Goal: Transaction & Acquisition: Book appointment/travel/reservation

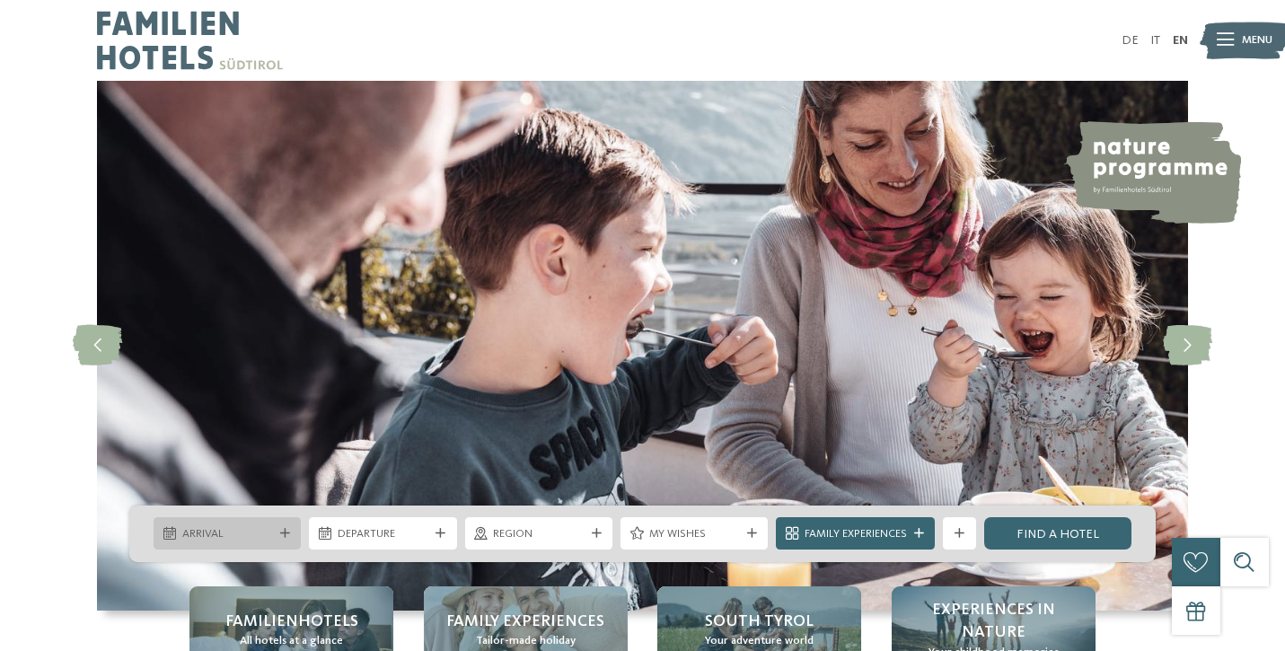
click at [270, 525] on div "Arrival" at bounding box center [227, 533] width 99 height 17
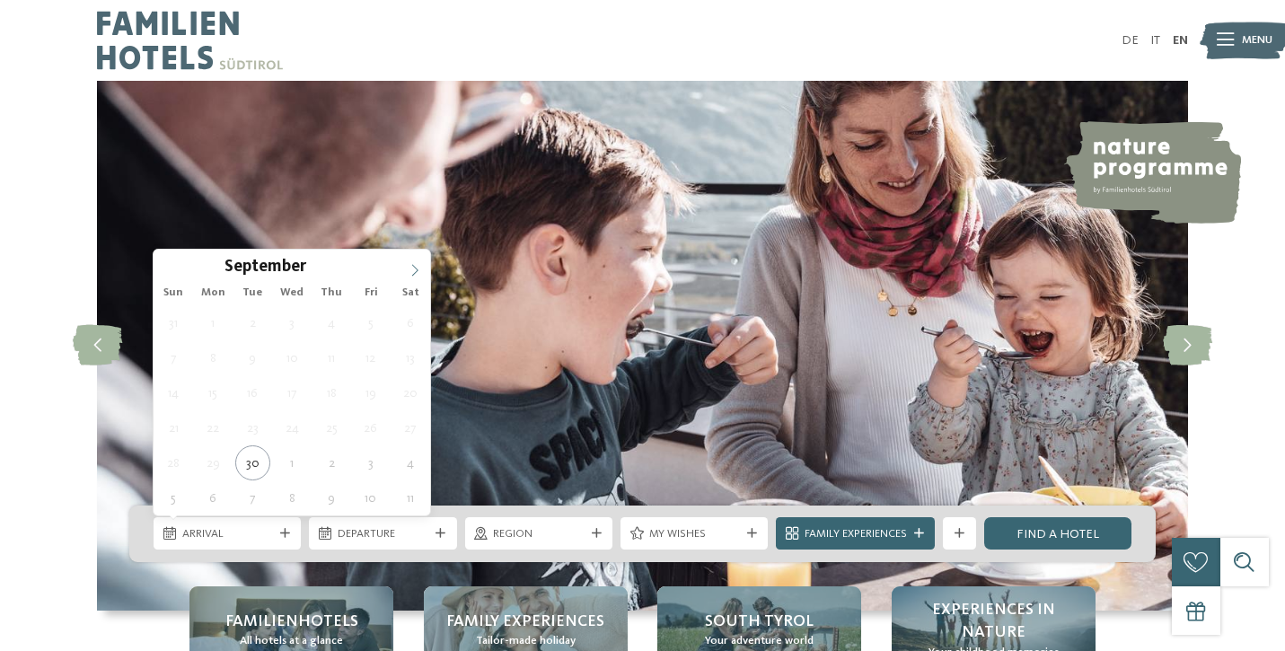
click at [415, 267] on icon at bounding box center [414, 270] width 13 height 13
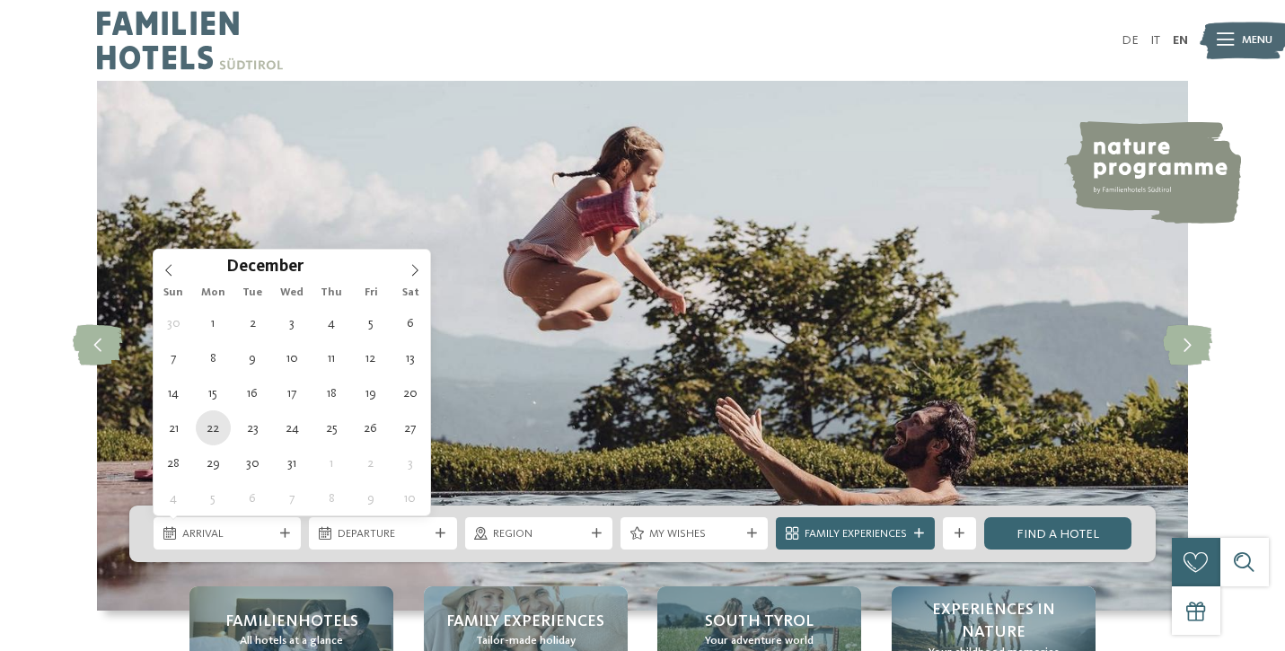
type div "[DATE]"
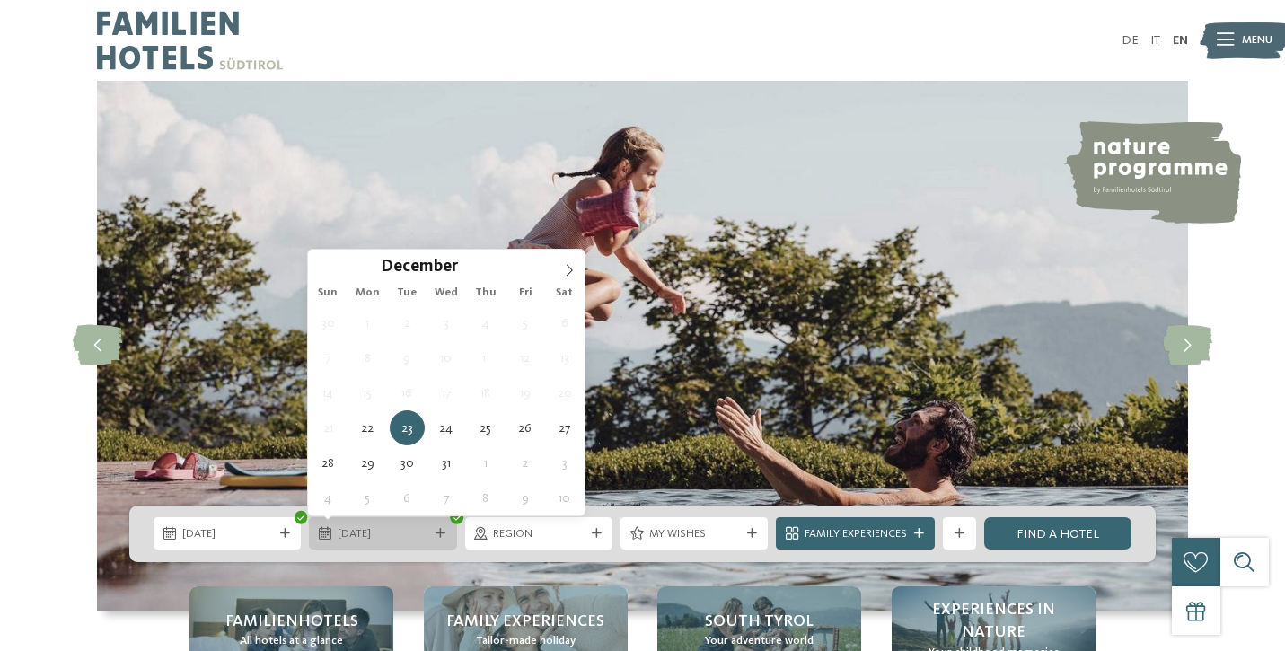
click at [369, 532] on span "[DATE]" at bounding box center [383, 534] width 91 height 16
type input "****"
click at [569, 265] on icon at bounding box center [569, 270] width 13 height 13
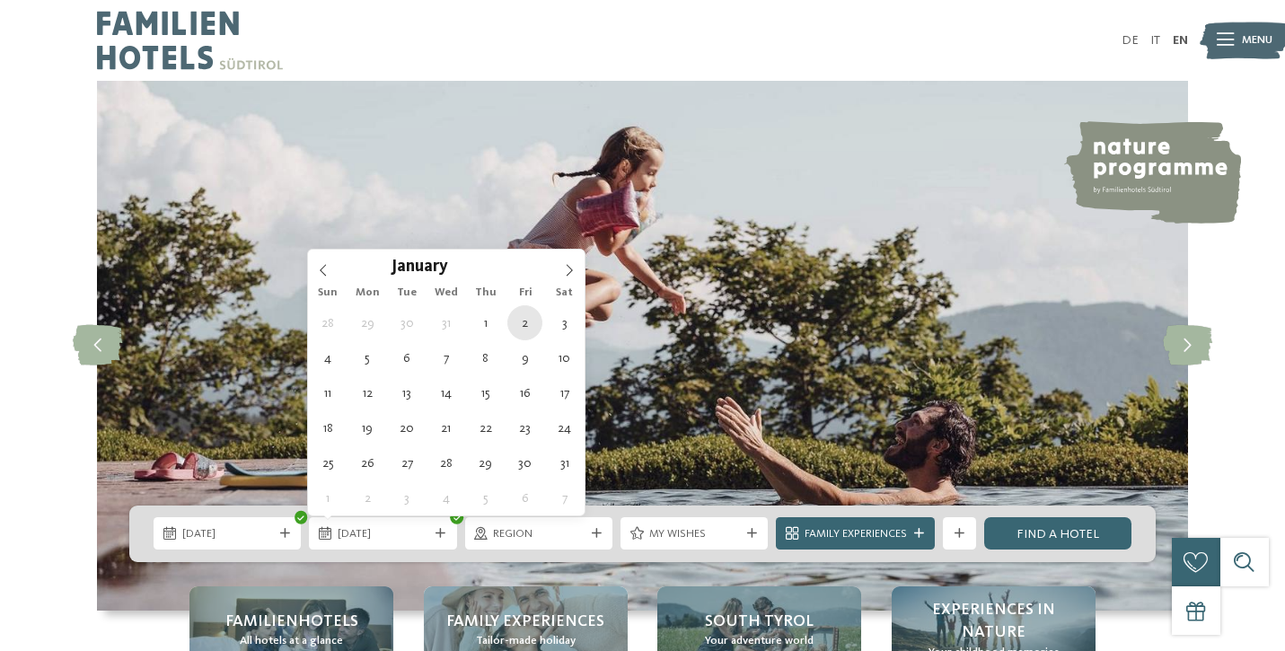
type div "[DATE]"
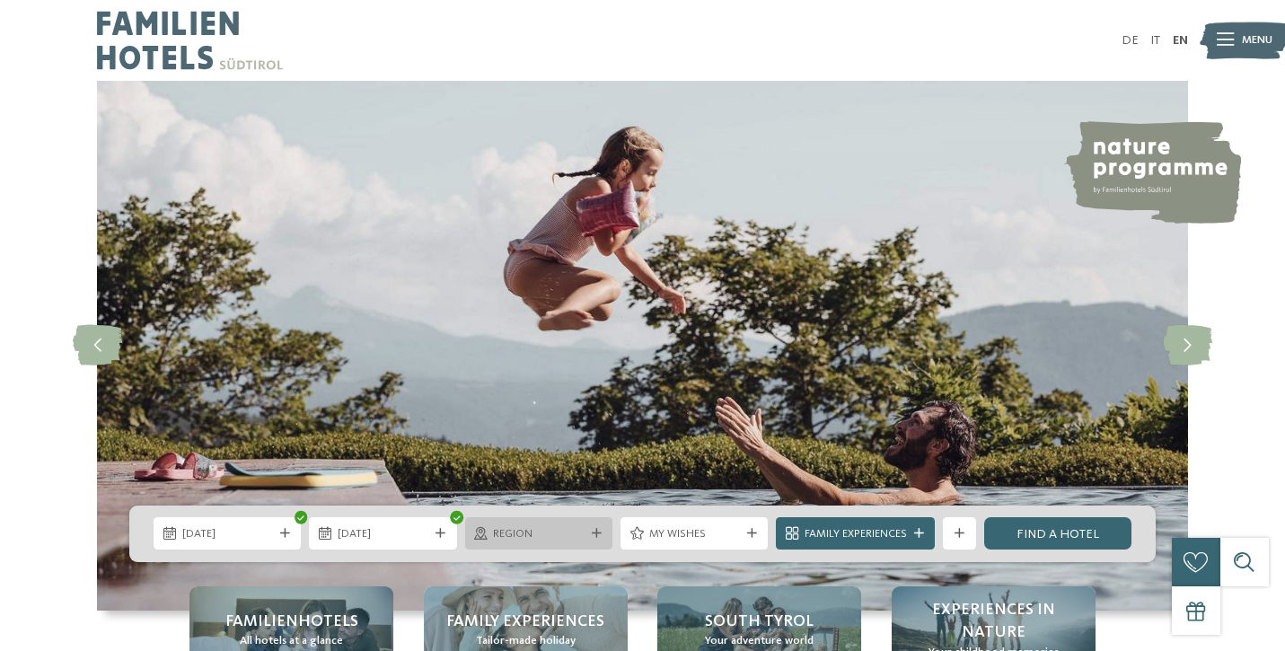
click at [589, 522] on div "Region" at bounding box center [538, 533] width 147 height 32
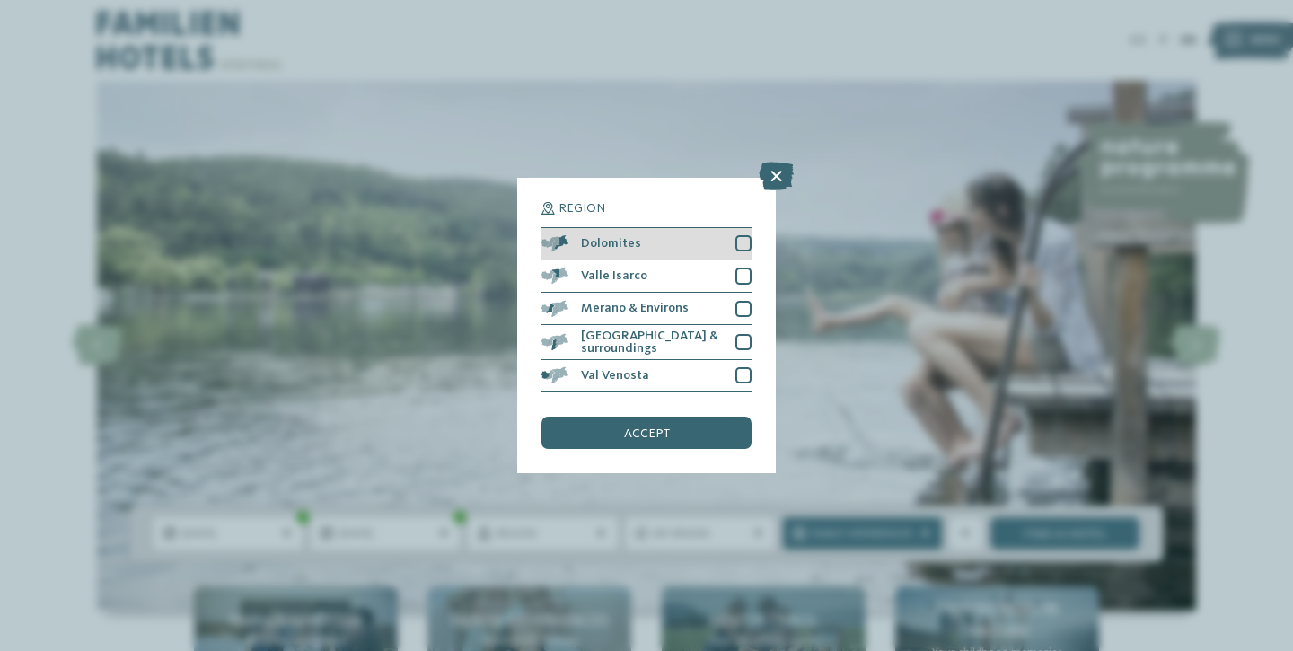
click at [749, 235] on div at bounding box center [743, 243] width 16 height 16
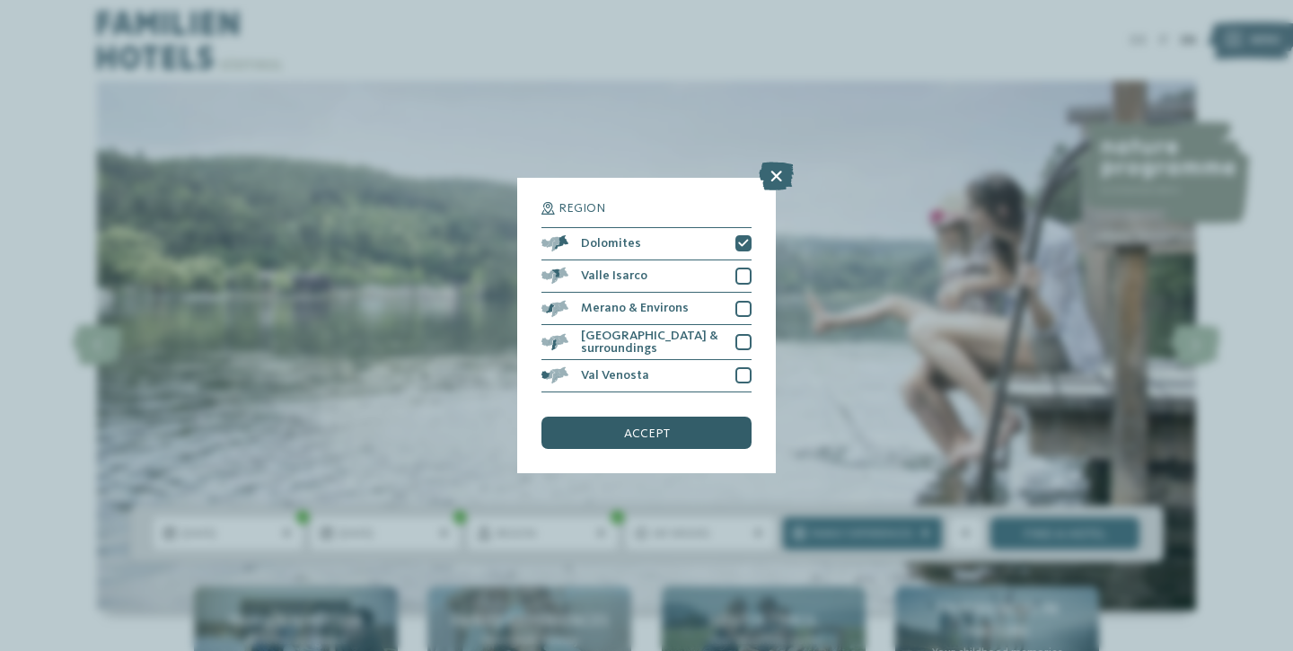
click at [680, 417] on div "accept" at bounding box center [646, 433] width 210 height 32
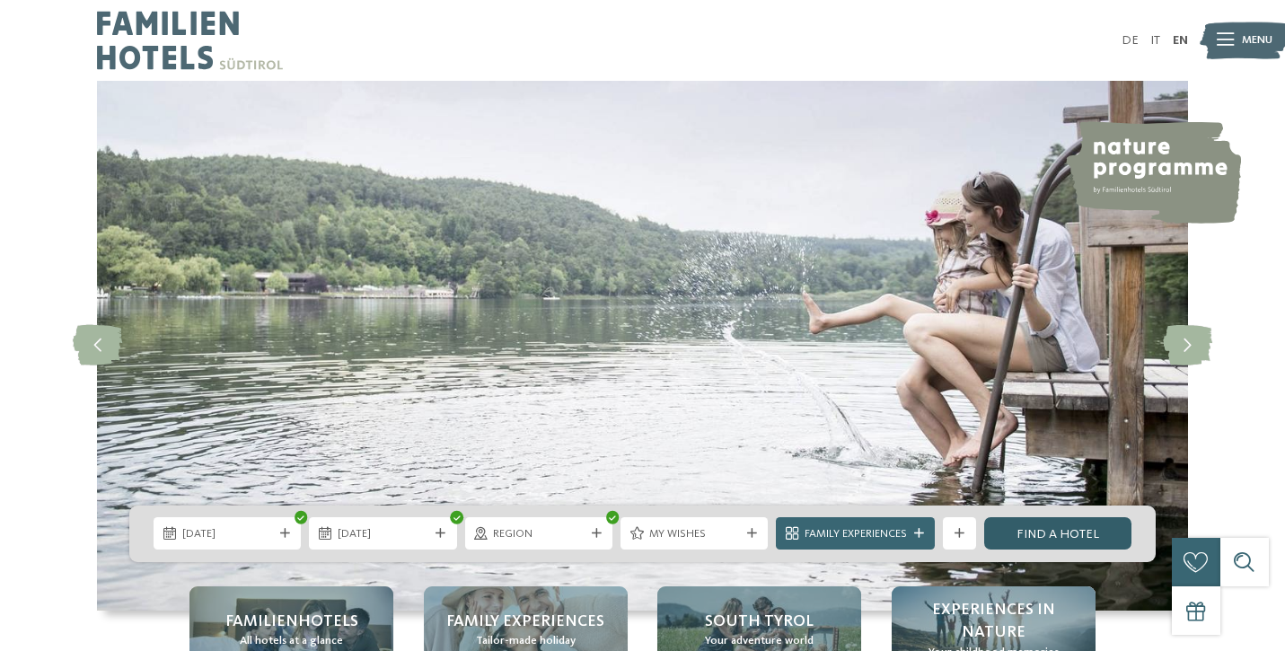
click at [1032, 524] on link "Find a hotel" at bounding box center [1057, 533] width 147 height 32
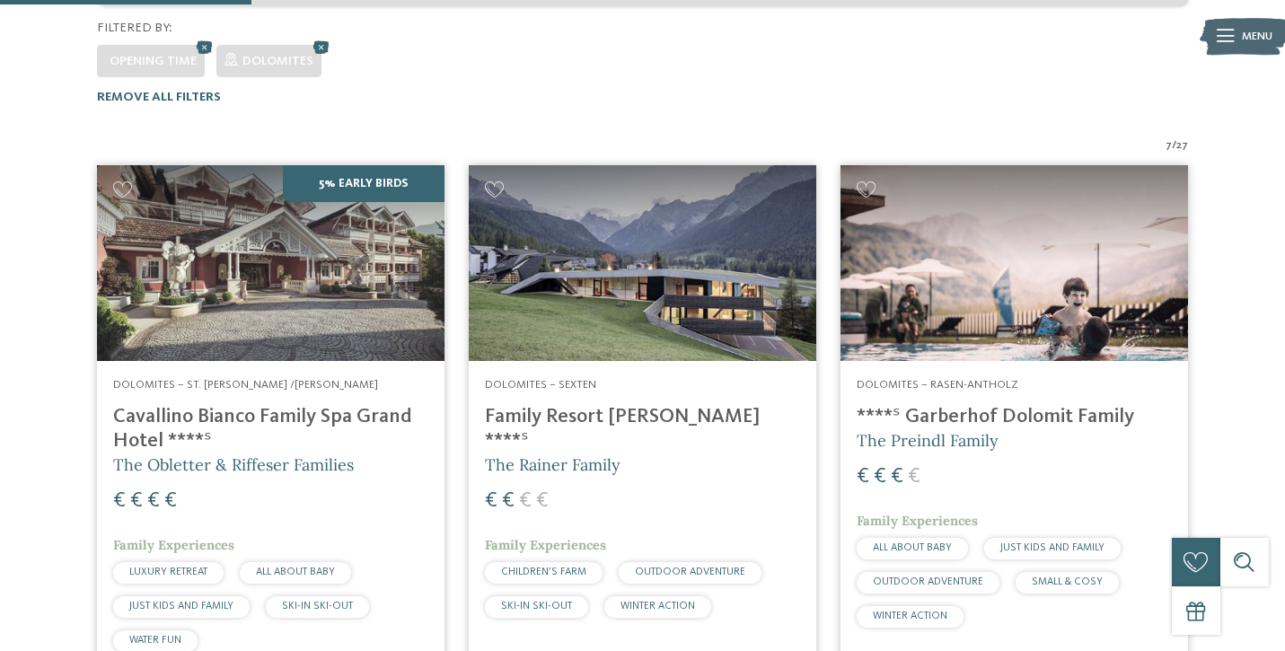
scroll to position [470, 0]
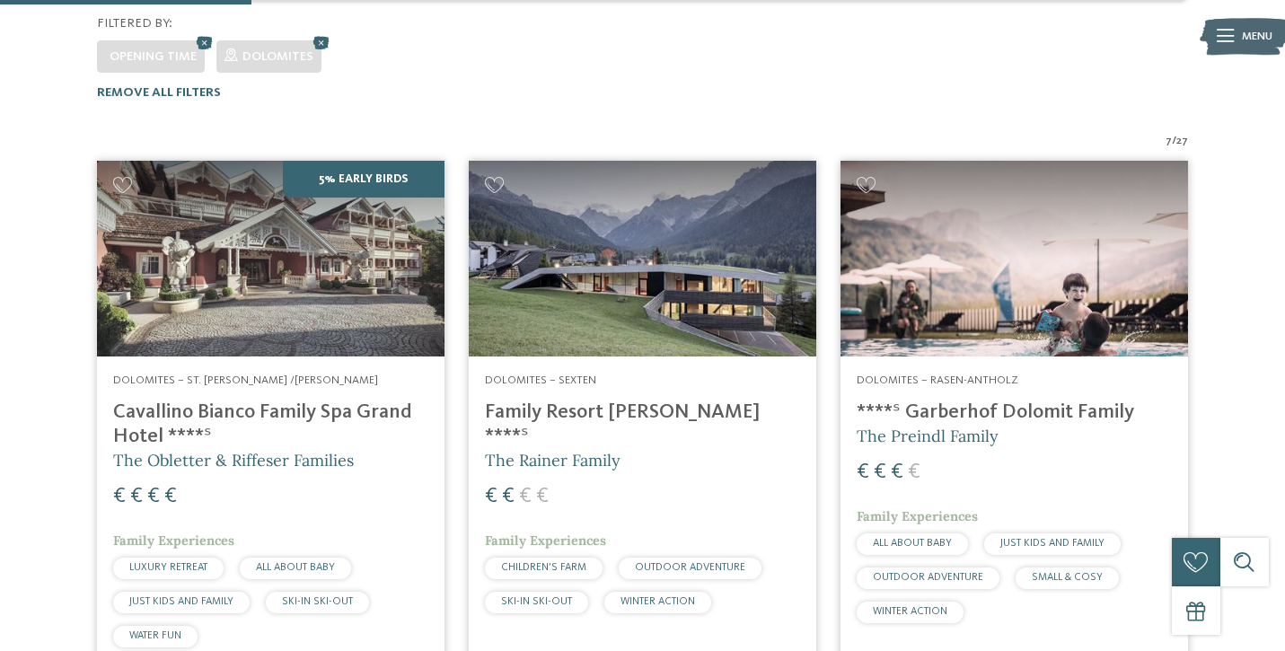
click at [257, 400] on h4 "Cavallino Bianco Family Spa Grand Hotel ****ˢ" at bounding box center [270, 424] width 315 height 48
